Goal: Transaction & Acquisition: Purchase product/service

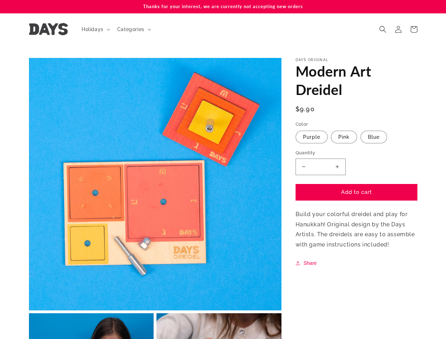
click at [29, 311] on button "Open media 1 in modal" at bounding box center [29, 311] width 0 height 0
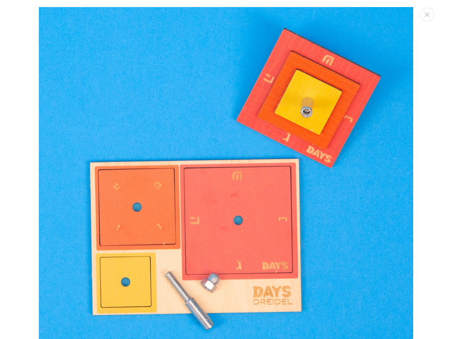
click at [95, 29] on img "Media gallery" at bounding box center [226, 194] width 374 height 374
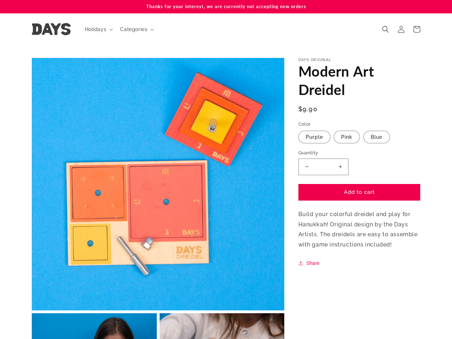
click at [133, 29] on span "Categories" at bounding box center [133, 29] width 27 height 6
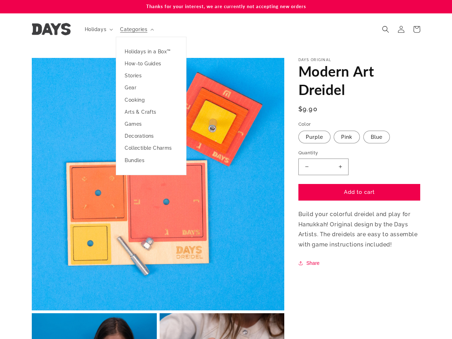
click at [383, 29] on icon "Search" at bounding box center [385, 29] width 7 height 7
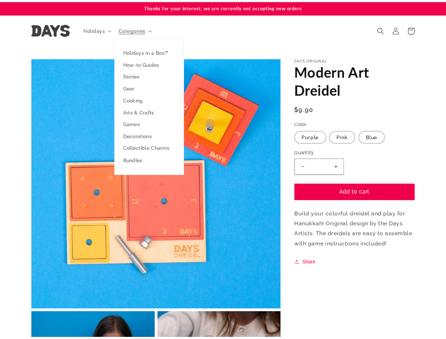
scroll to position [7, 0]
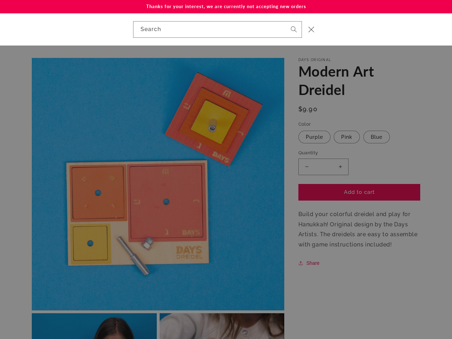
click at [384, 37] on div "Search" at bounding box center [226, 29] width 452 height 32
click at [0, 29] on div "Search" at bounding box center [0, 29] width 0 height 0
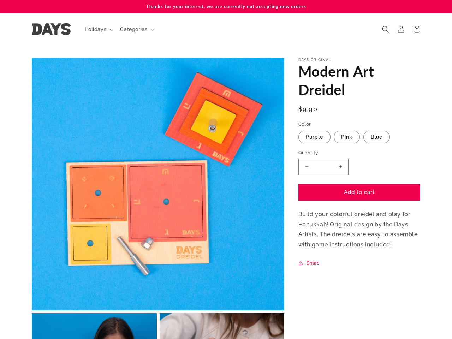
click at [337, 167] on button "Increase quantity for Modern Art Dreidel" at bounding box center [340, 167] width 16 height 17
type input "*"
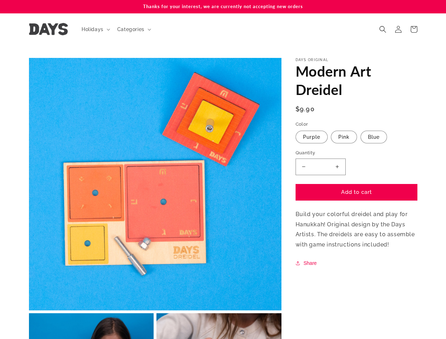
click at [307, 263] on button "Share" at bounding box center [307, 263] width 23 height 8
